Goal: Information Seeking & Learning: Learn about a topic

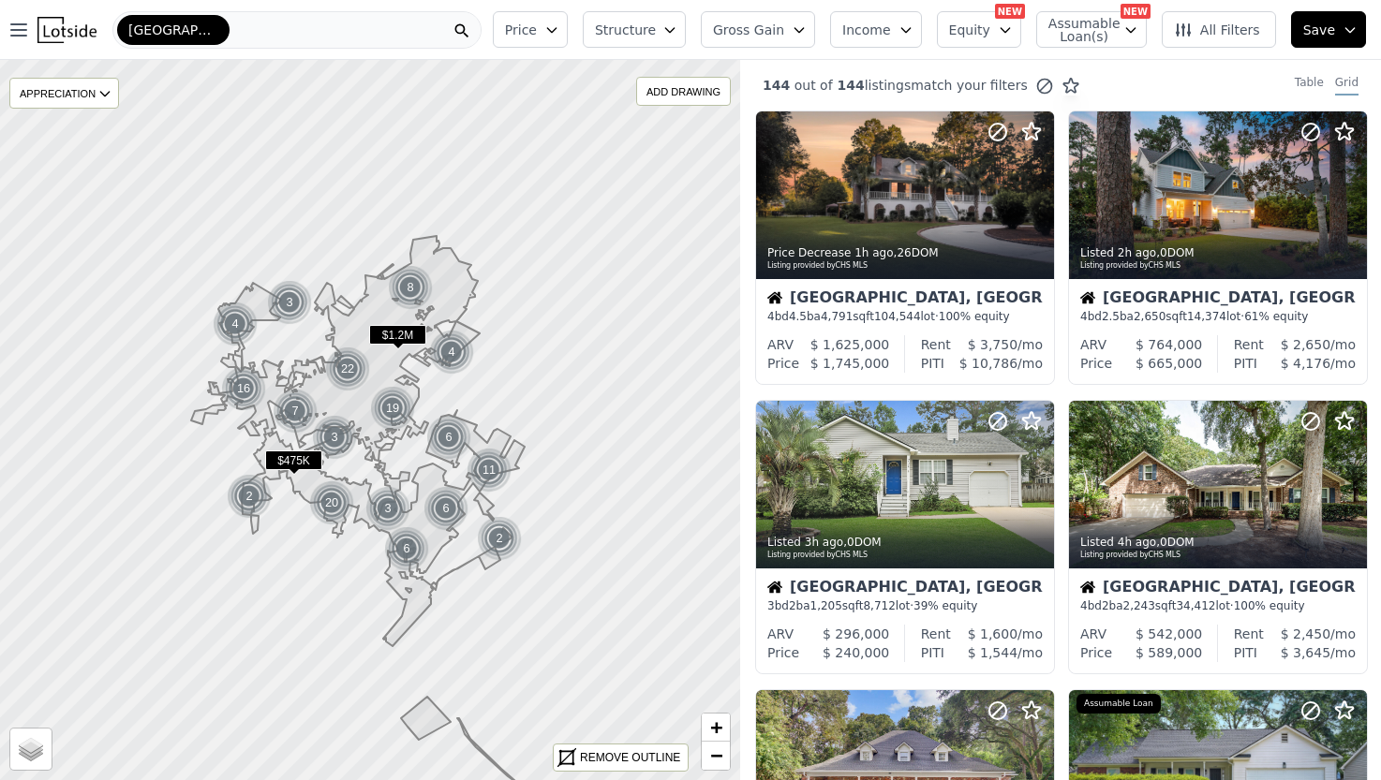
click at [275, 37] on div "[GEOGRAPHIC_DATA]" at bounding box center [296, 29] width 369 height 37
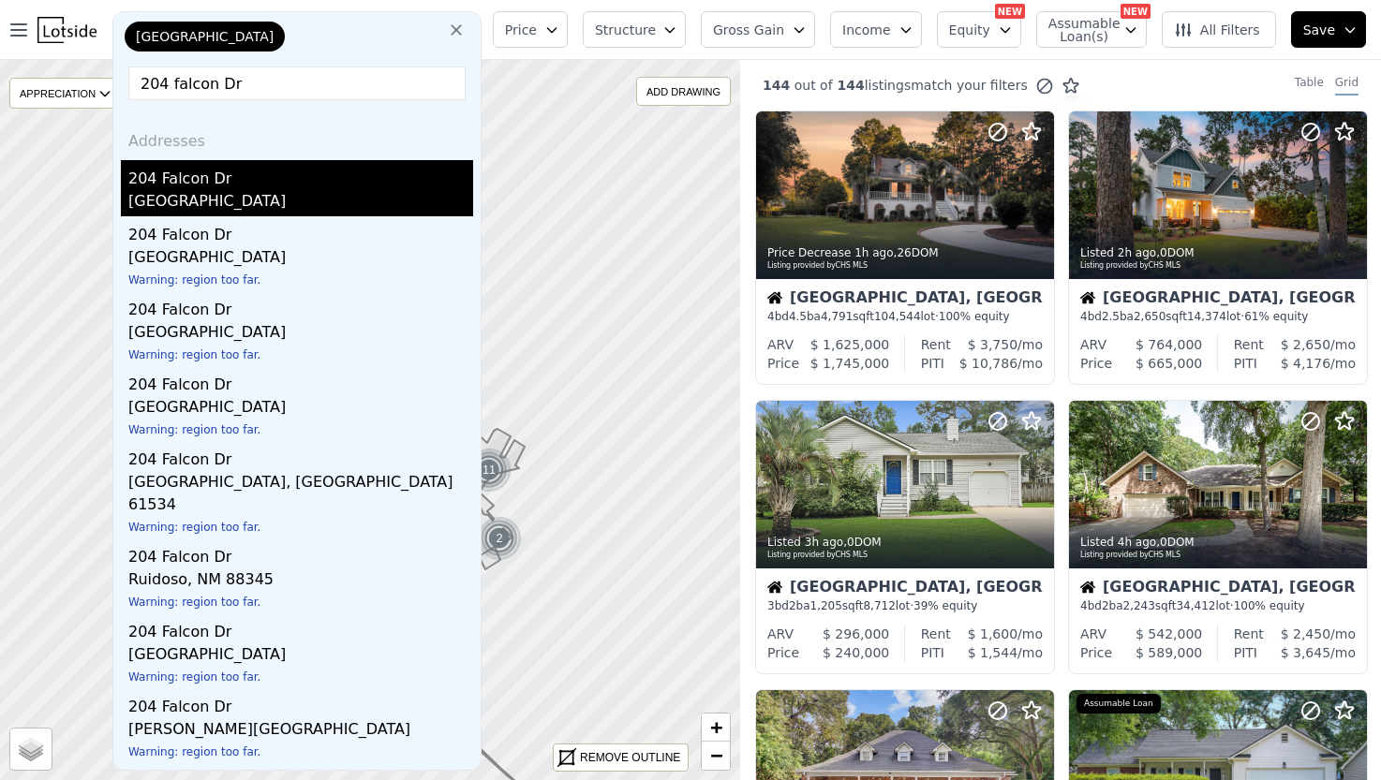
type input "204 falcon Dr"
click at [182, 206] on div "[GEOGRAPHIC_DATA]" at bounding box center [300, 203] width 345 height 26
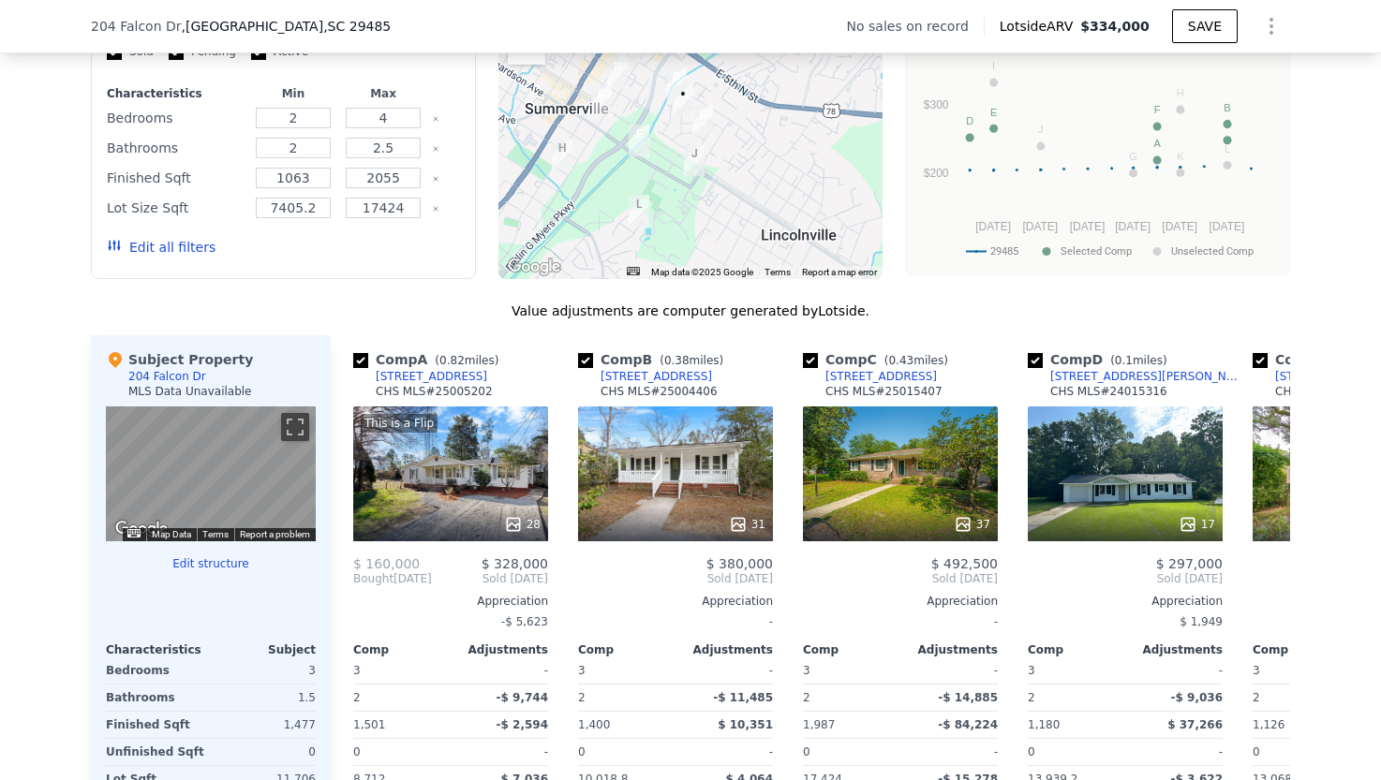
scroll to position [1449, 0]
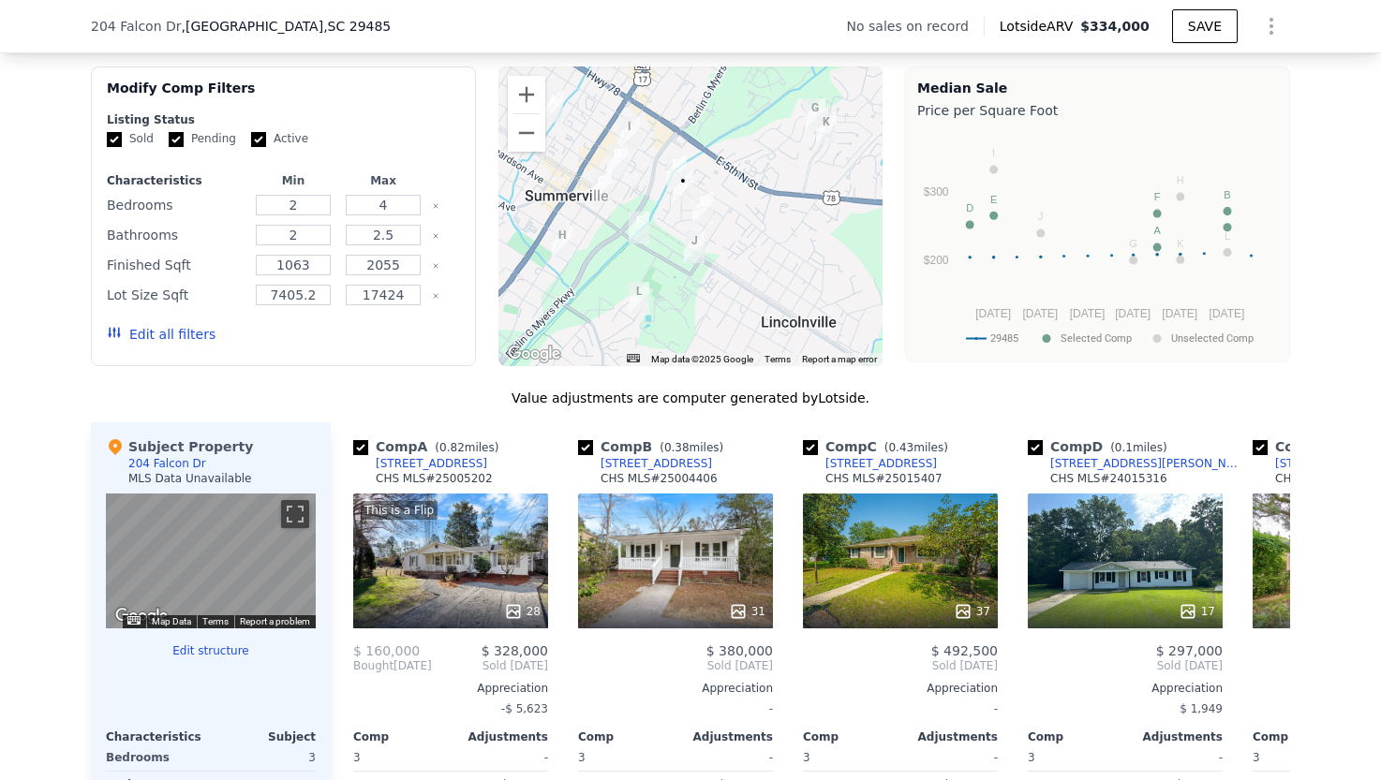
click at [689, 257] on img "121 Clover Ave" at bounding box center [694, 247] width 21 height 32
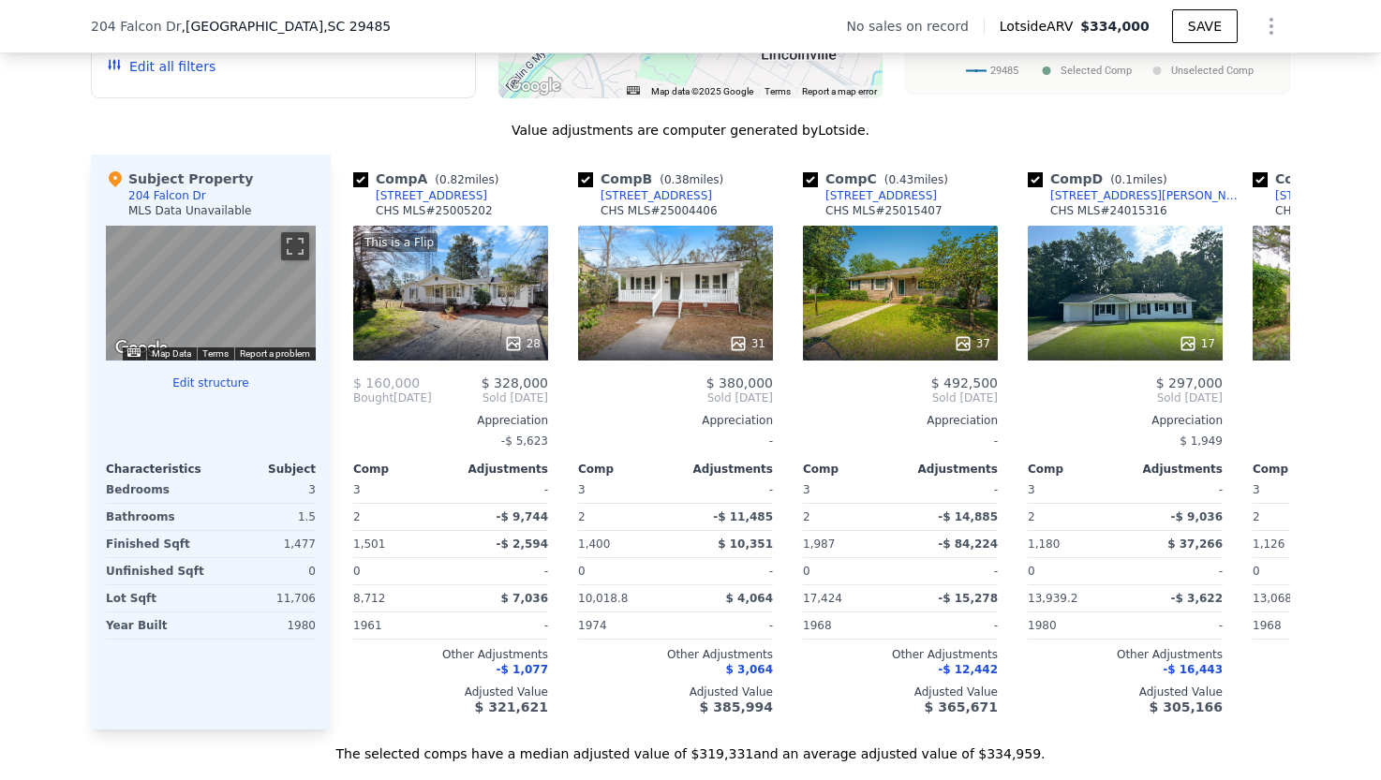
scroll to position [1692, 0]
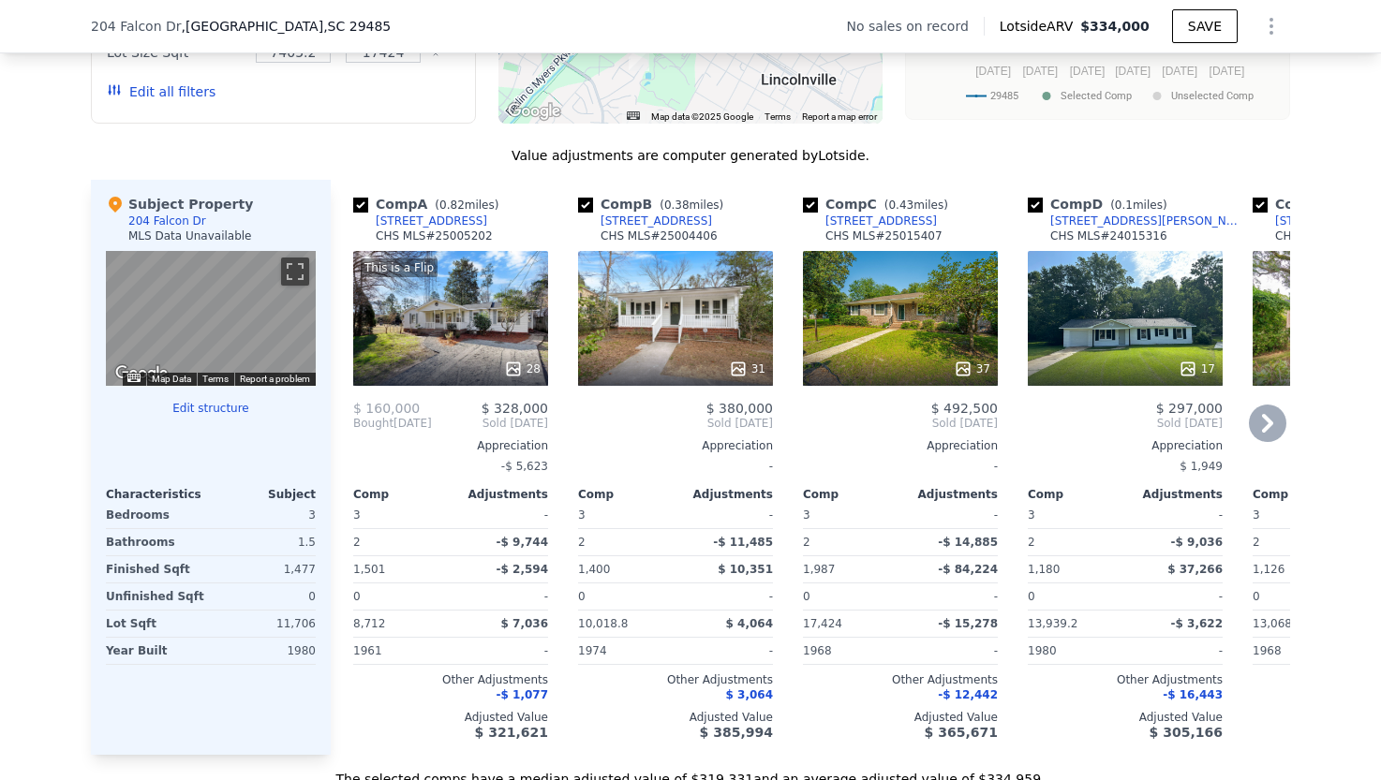
click at [1084, 361] on div "17" at bounding box center [1125, 318] width 195 height 135
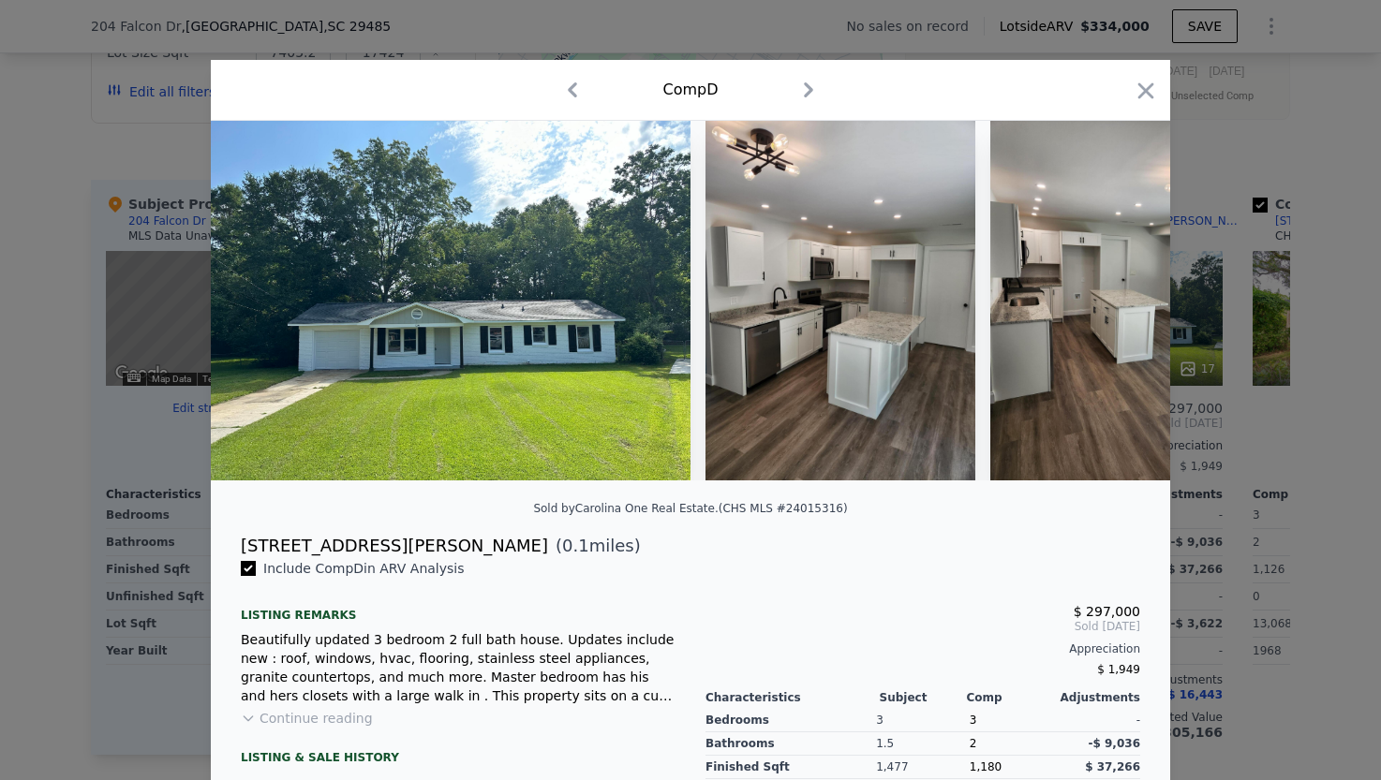
click at [307, 728] on button "Continue reading" at bounding box center [307, 718] width 132 height 19
click at [46, 441] on div at bounding box center [690, 390] width 1381 height 780
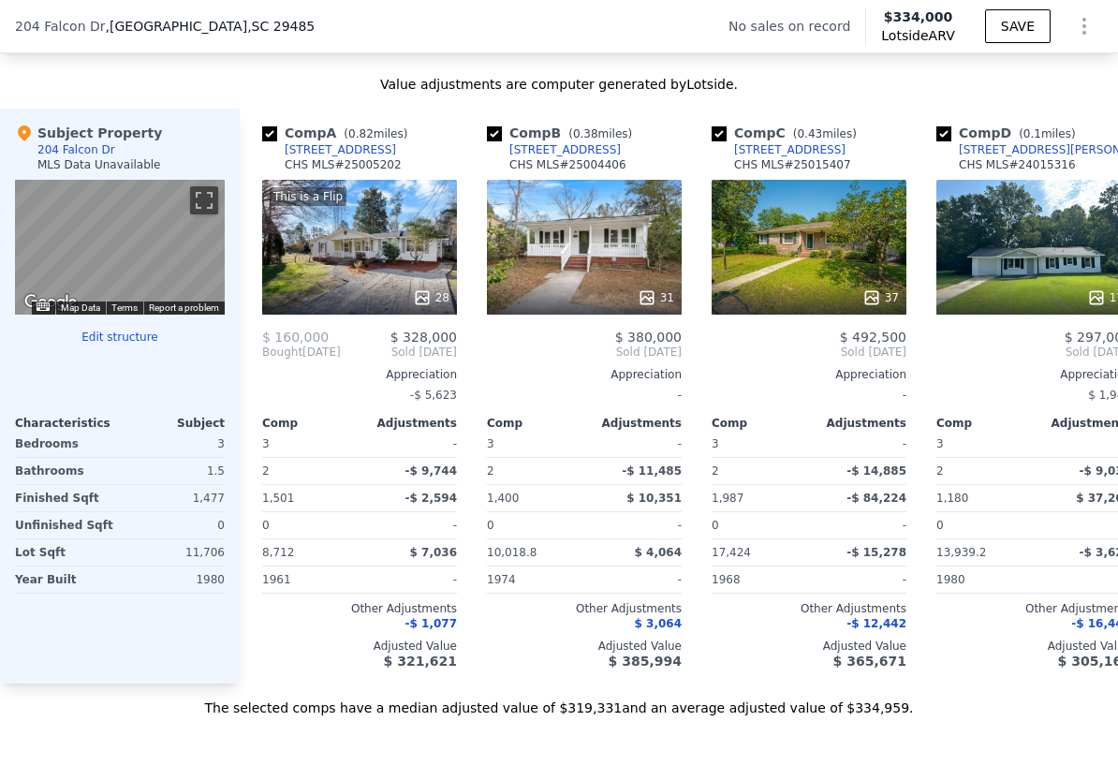
scroll to position [1782, 0]
